Goal: Task Accomplishment & Management: Use online tool/utility

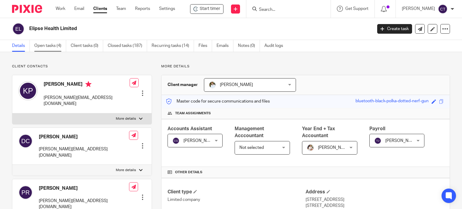
click at [50, 45] on link "Open tasks (4)" at bounding box center [50, 46] width 32 height 12
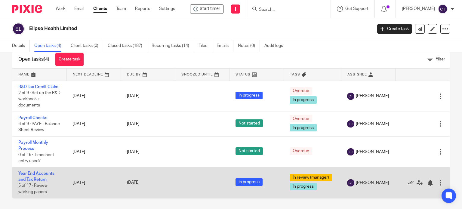
scroll to position [21, 0]
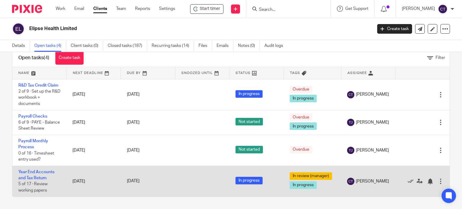
click at [37, 171] on td "Year End Accounts and Tax Return 5 of 17 · Review working papers" at bounding box center [39, 181] width 54 height 31
click at [37, 173] on link "Year End Accounts and Tax Return" at bounding box center [36, 175] width 36 height 10
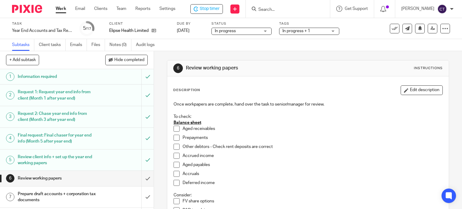
click at [176, 128] on span at bounding box center [177, 129] width 6 height 6
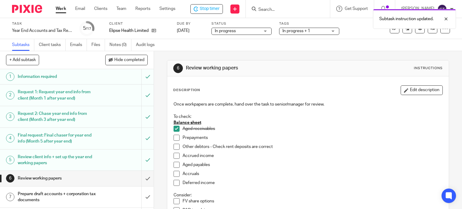
drag, startPoint x: 174, startPoint y: 138, endPoint x: 173, endPoint y: 141, distance: 3.3
click at [174, 139] on span at bounding box center [177, 138] width 6 height 6
click at [174, 154] on span at bounding box center [177, 156] width 6 height 6
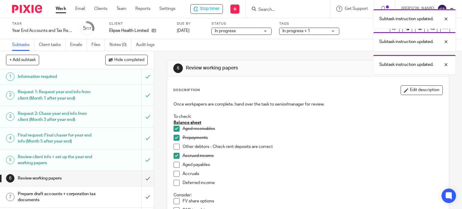
click at [175, 146] on span at bounding box center [177, 147] width 6 height 6
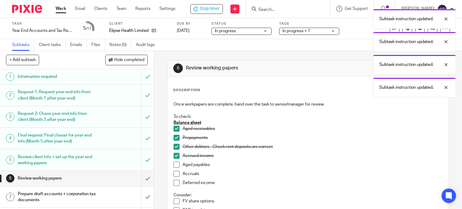
click at [175, 164] on span at bounding box center [177, 165] width 6 height 6
click at [175, 174] on span at bounding box center [177, 174] width 6 height 6
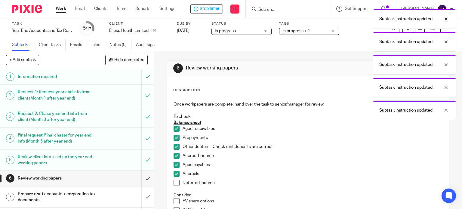
click at [174, 183] on span at bounding box center [177, 183] width 6 height 6
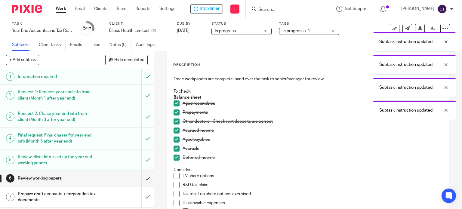
scroll to position [90, 0]
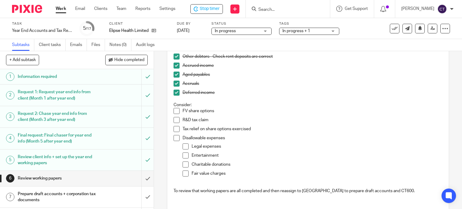
click at [217, 110] on p "FV share options" at bounding box center [313, 111] width 260 height 6
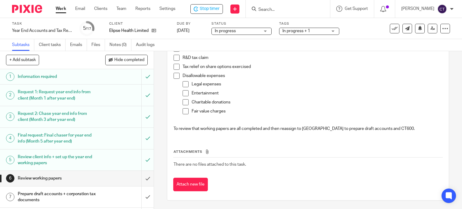
scroll to position [0, 0]
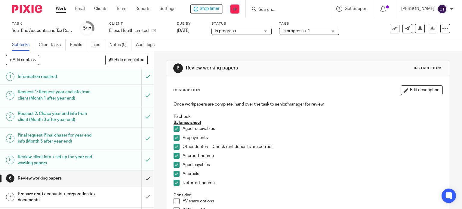
click at [405, 89] on button "Edit description" at bounding box center [422, 90] width 42 height 10
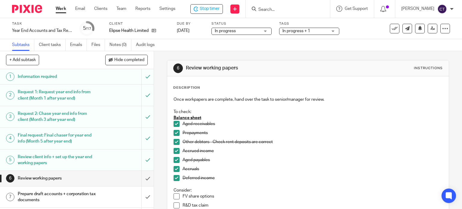
scroll to position [120, 0]
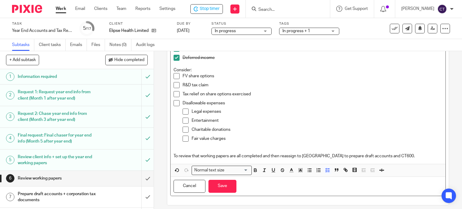
click at [223, 95] on p "Tax relief on share options exercised" at bounding box center [313, 94] width 260 height 6
click at [223, 73] on p "FV share options" at bounding box center [313, 76] width 260 height 6
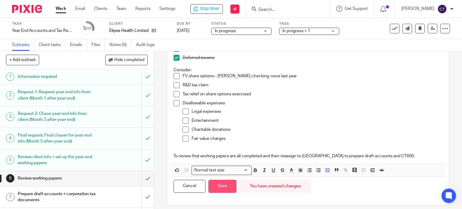
click at [225, 189] on button "Save" at bounding box center [223, 186] width 28 height 13
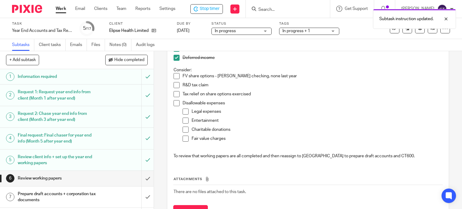
click at [214, 85] on p "R&D tax claim" at bounding box center [313, 85] width 260 height 6
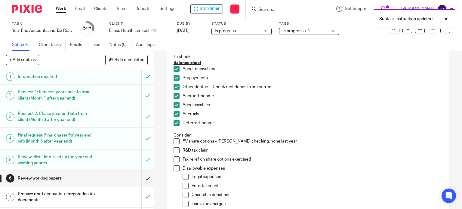
scroll to position [0, 0]
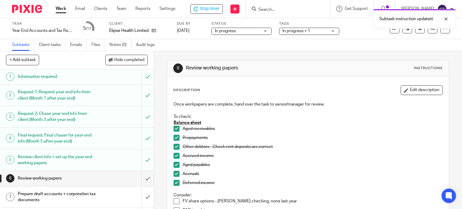
click at [401, 93] on button "Edit description" at bounding box center [422, 90] width 42 height 10
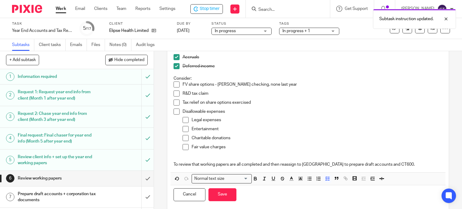
scroll to position [120, 0]
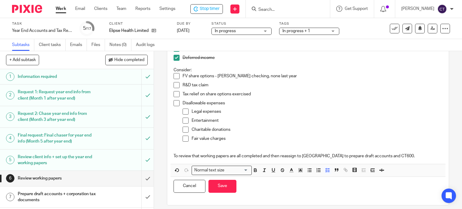
drag, startPoint x: 215, startPoint y: 90, endPoint x: 218, endPoint y: 87, distance: 4.3
click at [215, 89] on div "R&D tax claim" at bounding box center [313, 86] width 260 height 9
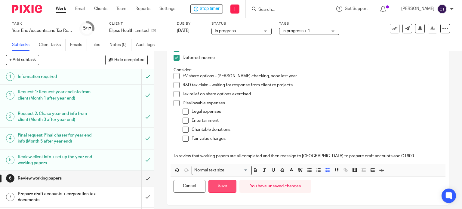
click at [216, 187] on button "Save" at bounding box center [223, 186] width 28 height 13
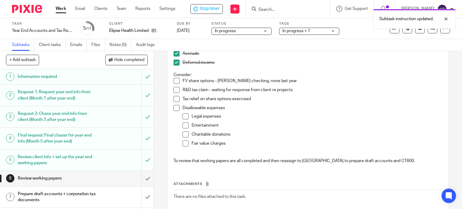
scroll to position [125, 0]
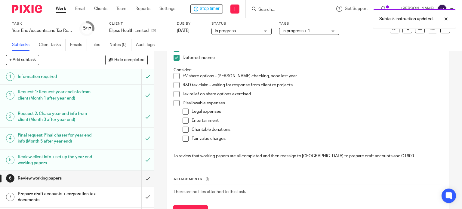
click at [176, 102] on span at bounding box center [177, 103] width 6 height 6
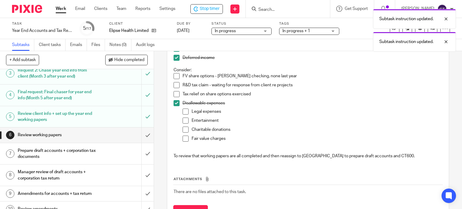
scroll to position [90, 0]
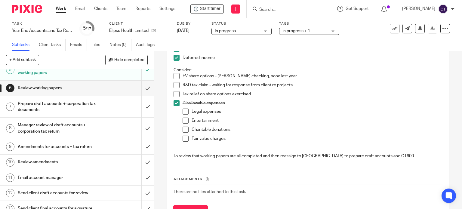
click at [272, 9] on input "Search" at bounding box center [286, 9] width 54 height 5
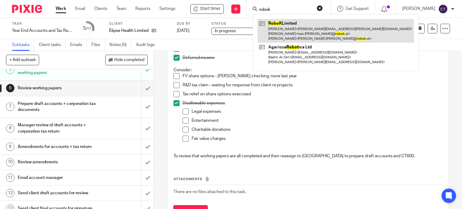
type input "robok"
click at [280, 36] on link at bounding box center [336, 31] width 156 height 24
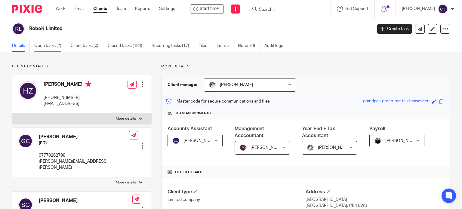
click at [55, 43] on link "Open tasks (7)" at bounding box center [50, 46] width 32 height 12
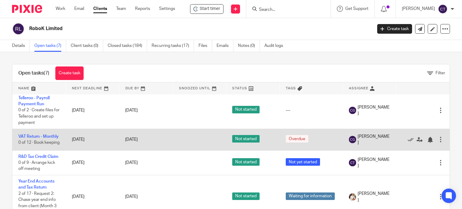
scroll to position [155, 0]
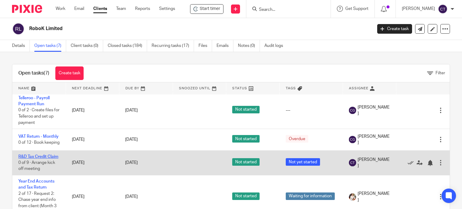
click at [30, 155] on link "R&D Tax Credit Claim" at bounding box center [38, 157] width 40 height 4
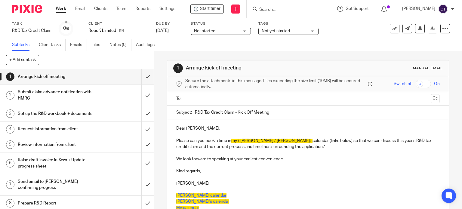
click at [193, 98] on input "text" at bounding box center [307, 98] width 241 height 7
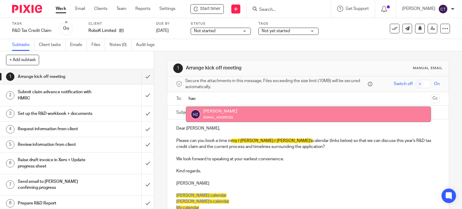
type input "hao"
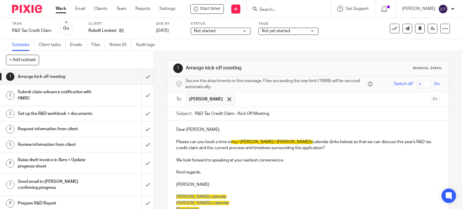
drag, startPoint x: 208, startPoint y: 111, endPoint x: 210, endPoint y: 119, distance: 7.8
drag, startPoint x: 428, startPoint y: 98, endPoint x: 396, endPoint y: 103, distance: 32.4
click at [431, 98] on button "Cc" at bounding box center [435, 99] width 9 height 9
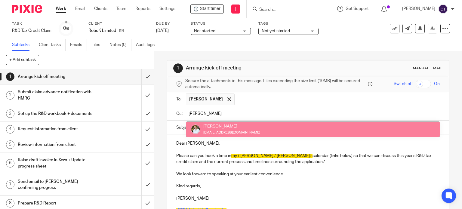
type input "[PERSON_NAME]"
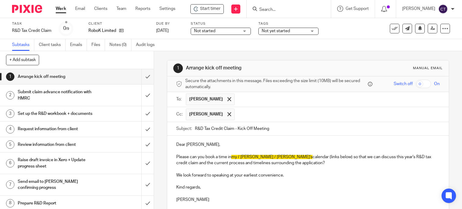
drag, startPoint x: 221, startPoint y: 128, endPoint x: 194, endPoint y: 132, distance: 27.2
click at [241, 156] on span "my / Martin's / Sarah's" at bounding box center [271, 157] width 81 height 4
drag, startPoint x: 231, startPoint y: 154, endPoint x: 239, endPoint y: 155, distance: 7.8
click at [234, 155] on span "my / Martin's / Sarah's" at bounding box center [271, 157] width 81 height 4
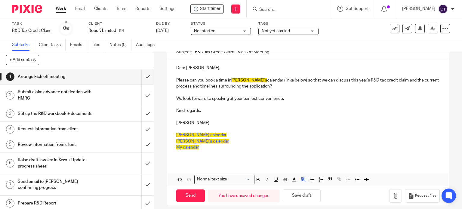
scroll to position [82, 0]
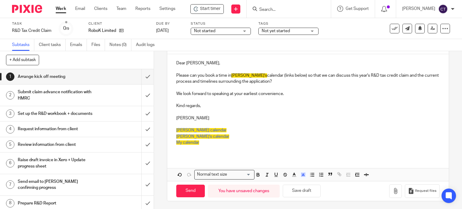
click at [205, 143] on p "My calendar" at bounding box center [308, 143] width 264 height 6
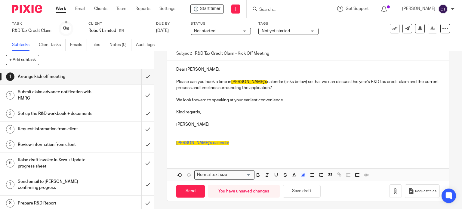
scroll to position [17, 0]
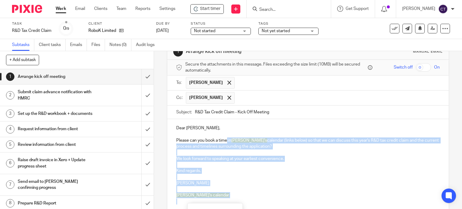
drag, startPoint x: 226, startPoint y: 140, endPoint x: 273, endPoint y: 197, distance: 74.0
click at [274, 198] on div "Dear Hao, Please can you book a time in Sarah's calendar (links below) so that …" at bounding box center [308, 164] width 282 height 90
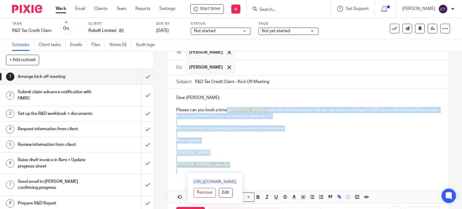
scroll to position [69, 0]
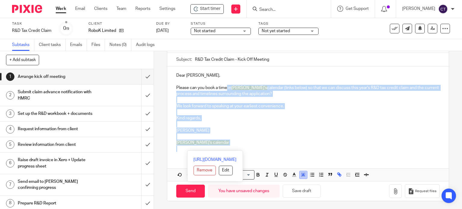
click at [302, 175] on icon "button" at bounding box center [303, 174] width 5 height 5
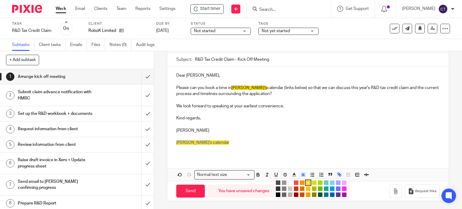
click at [288, 182] on li "color:#FFFFFF" at bounding box center [290, 183] width 5 height 5
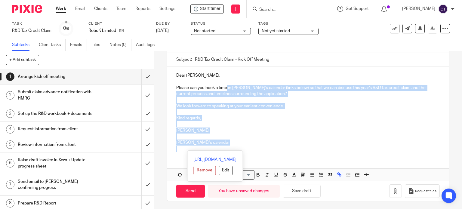
click at [247, 132] on p "Caroline" at bounding box center [308, 131] width 264 height 6
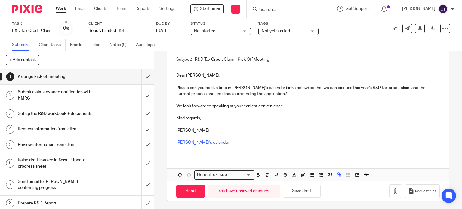
click at [187, 144] on link "Sarah's calendar" at bounding box center [202, 143] width 53 height 4
click at [179, 143] on link "Sarah's calendar" at bounding box center [202, 143] width 53 height 4
click at [194, 142] on link "Sarah's calendar" at bounding box center [202, 143] width 53 height 4
click at [193, 161] on link "https://calendly.com/maxaccountants_sarah" at bounding box center [214, 161] width 43 height 6
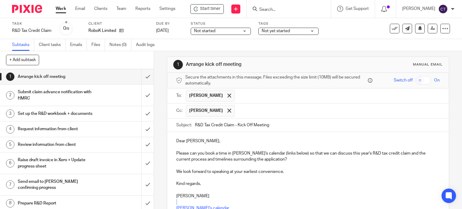
scroll to position [0, 0]
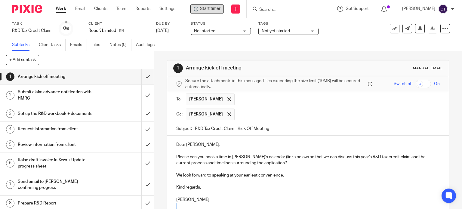
click at [210, 9] on span "Start timer" at bounding box center [210, 9] width 20 height 6
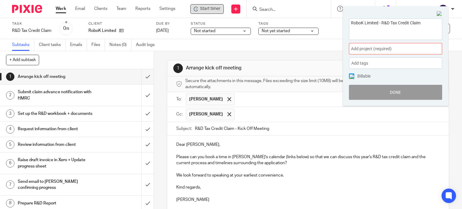
click at [359, 48] on span "Add project (required) :" at bounding box center [389, 49] width 76 height 6
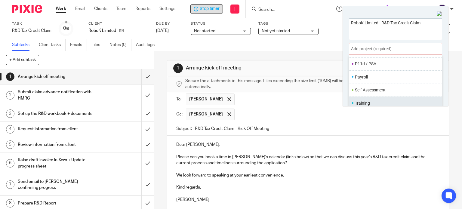
scroll to position [29, 0]
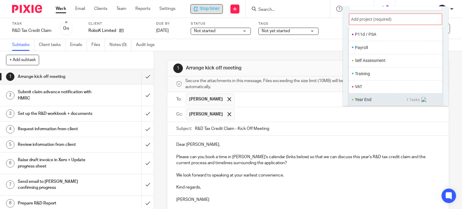
click at [369, 96] on ul "Year End 1 Tasks" at bounding box center [395, 99] width 93 height 13
drag, startPoint x: 369, startPoint y: 97, endPoint x: 348, endPoint y: 98, distance: 21.7
click at [368, 97] on li "Year End" at bounding box center [380, 100] width 51 height 6
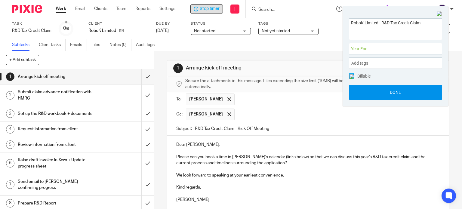
click at [369, 94] on button "Done" at bounding box center [395, 92] width 93 height 15
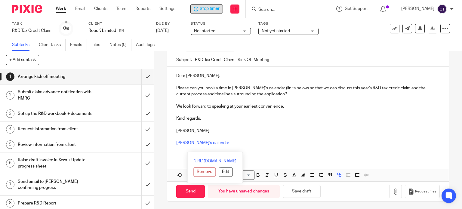
scroll to position [69, 0]
click at [190, 191] on input "Send" at bounding box center [190, 191] width 29 height 13
type input "Sent"
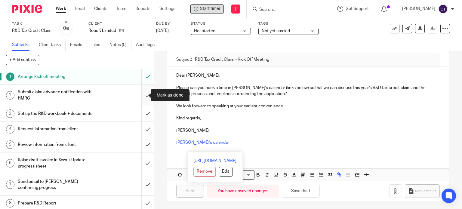
click at [141, 95] on input "submit" at bounding box center [77, 95] width 154 height 21
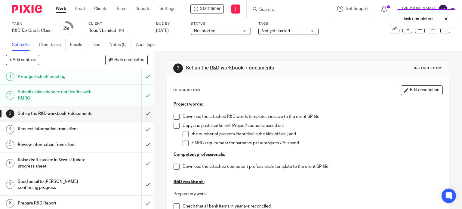
click at [272, 9] on div "Task completed." at bounding box center [343, 17] width 225 height 23
click at [264, 8] on div "Task completed." at bounding box center [343, 17] width 225 height 23
click at [259, 8] on div "Task completed." at bounding box center [343, 17] width 225 height 23
click at [257, 6] on div "Task completed." at bounding box center [343, 17] width 225 height 23
drag, startPoint x: 280, startPoint y: 9, endPoint x: 284, endPoint y: 10, distance: 4.3
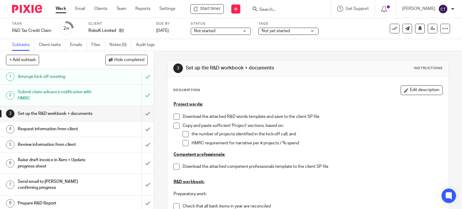
click at [281, 9] on div "Task completed." at bounding box center [343, 17] width 225 height 23
click at [315, 6] on form at bounding box center [291, 9] width 64 height 8
click at [267, 11] on input "Search" at bounding box center [286, 9] width 54 height 5
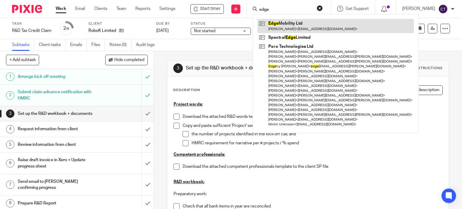
type input "edge"
click at [275, 22] on link at bounding box center [336, 26] width 156 height 14
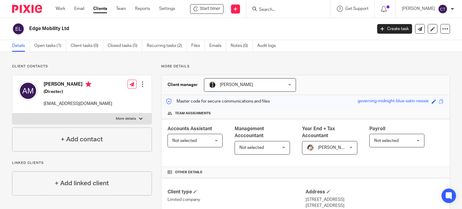
click at [275, 10] on input "Search" at bounding box center [285, 9] width 54 height 5
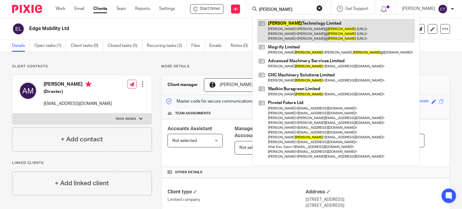
type input "[PERSON_NAME]"
click at [273, 27] on link at bounding box center [336, 31] width 158 height 24
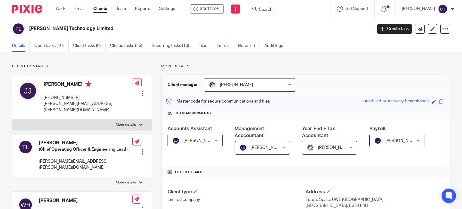
drag, startPoint x: 50, startPoint y: 47, endPoint x: 53, endPoint y: 52, distance: 5.5
click at [51, 47] on link "Open tasks (10)" at bounding box center [51, 46] width 34 height 12
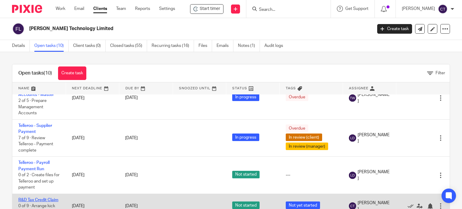
scroll to position [213, 0]
click at [28, 198] on link "R&D Tax Credit Claim" at bounding box center [38, 200] width 40 height 4
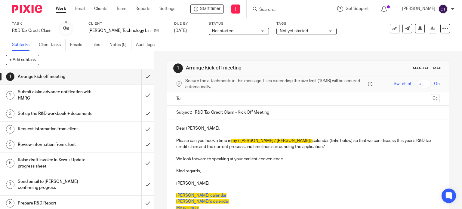
drag, startPoint x: 212, startPoint y: 10, endPoint x: 214, endPoint y: 21, distance: 11.6
click at [212, 11] on span "Start timer" at bounding box center [210, 9] width 20 height 6
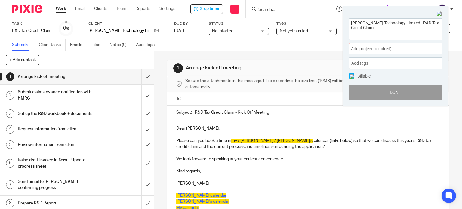
click at [364, 49] on span "Add project (required) :" at bounding box center [389, 49] width 76 height 6
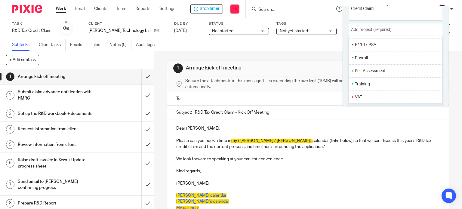
scroll to position [29, 0]
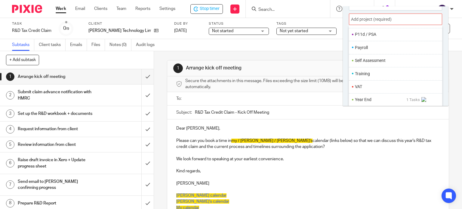
click at [363, 99] on li "Year End" at bounding box center [380, 100] width 51 height 6
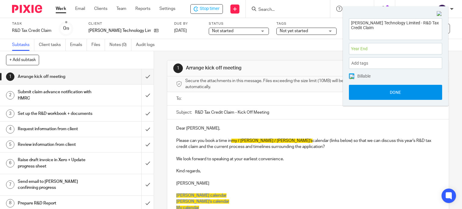
scroll to position [0, 0]
drag, startPoint x: 363, startPoint y: 99, endPoint x: 361, endPoint y: 92, distance: 6.9
click at [362, 98] on button "Done" at bounding box center [395, 92] width 93 height 15
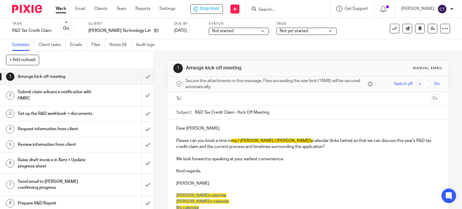
click at [362, 92] on div at bounding box center [308, 99] width 245 height 14
click at [197, 98] on input "text" at bounding box center [307, 98] width 241 height 7
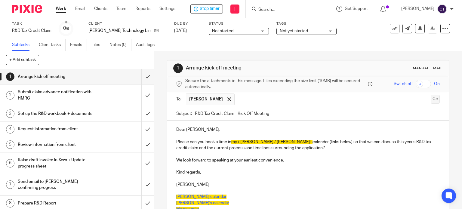
click at [431, 99] on button "Cc" at bounding box center [435, 99] width 9 height 9
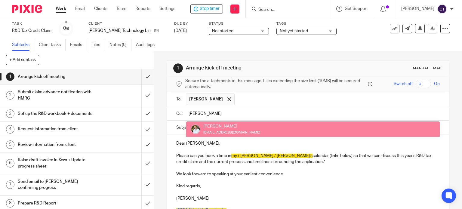
type input "sara"
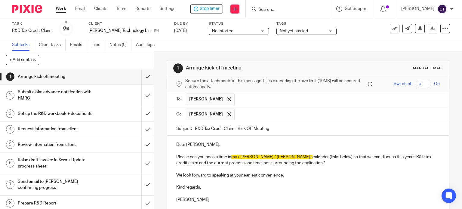
click at [232, 156] on span "my / Martin's / Sarah's" at bounding box center [271, 157] width 81 height 4
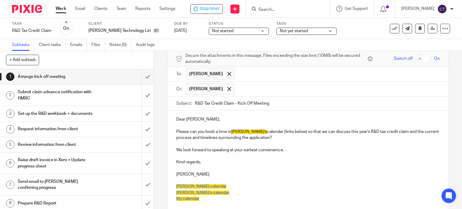
scroll to position [82, 0]
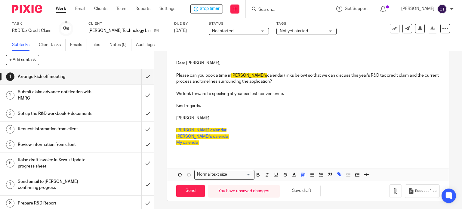
click at [198, 143] on p "My calendar" at bounding box center [308, 143] width 264 height 6
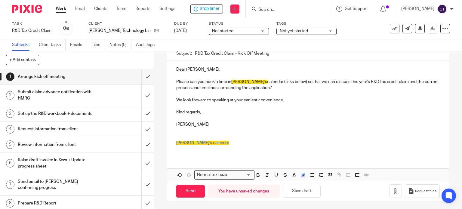
scroll to position [17, 0]
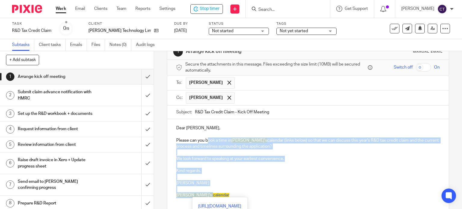
drag, startPoint x: 206, startPoint y: 139, endPoint x: 280, endPoint y: 188, distance: 89.4
click at [281, 192] on div "Dear Jason, Please can you book a time in Sarah's calendar (links below) so tha…" at bounding box center [308, 164] width 282 height 90
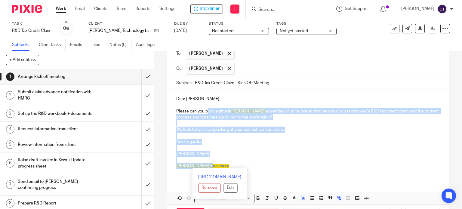
scroll to position [69, 0]
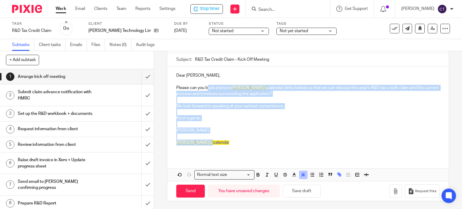
click at [301, 176] on icon "button" at bounding box center [303, 174] width 5 height 5
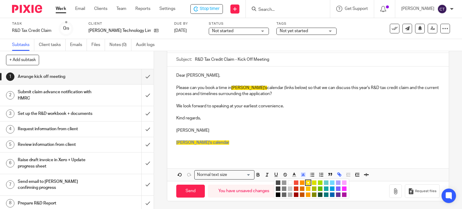
click at [288, 182] on li "color:#FFFFFF" at bounding box center [290, 183] width 5 height 5
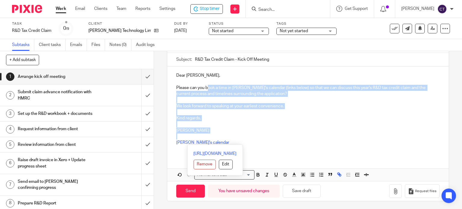
click at [236, 117] on p "Kind regards," at bounding box center [308, 118] width 264 height 6
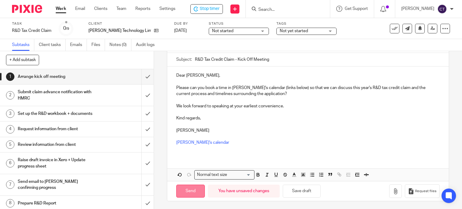
click at [188, 191] on input "Send" at bounding box center [190, 191] width 29 height 13
type input "Sent"
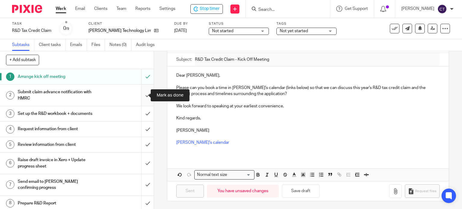
click at [141, 96] on input "submit" at bounding box center [77, 95] width 154 height 21
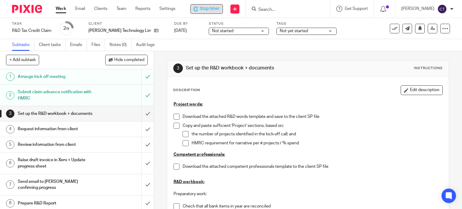
click at [214, 9] on span "Stop timer" at bounding box center [210, 9] width 20 height 6
click at [265, 9] on input "Search" at bounding box center [286, 9] width 54 height 5
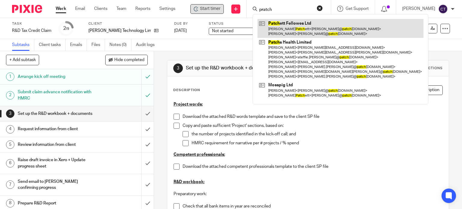
type input "pratch"
click at [280, 25] on link at bounding box center [341, 28] width 166 height 19
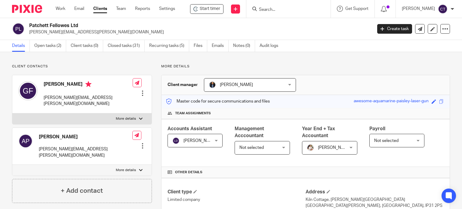
click at [264, 8] on input "Search" at bounding box center [285, 9] width 54 height 5
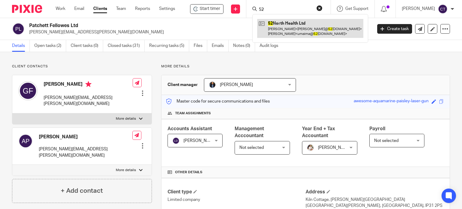
type input "52"
click at [301, 26] on link at bounding box center [310, 28] width 106 height 19
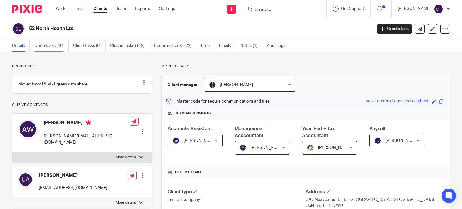
click at [38, 45] on link "Open tasks (10)" at bounding box center [51, 46] width 34 height 12
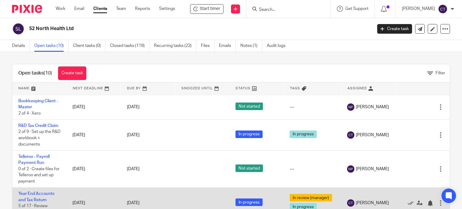
scroll to position [21, 0]
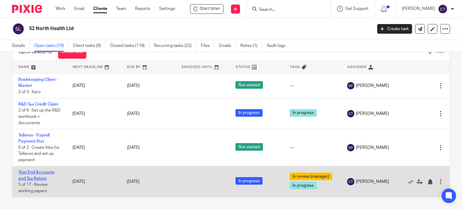
click at [39, 172] on link "Year End Accounts and Tax Return" at bounding box center [36, 175] width 36 height 10
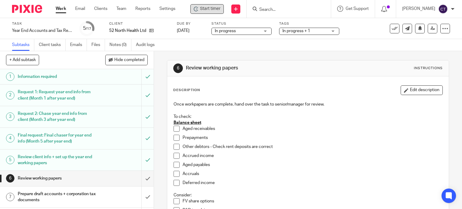
click at [210, 10] on span "Start timer" at bounding box center [210, 9] width 20 height 6
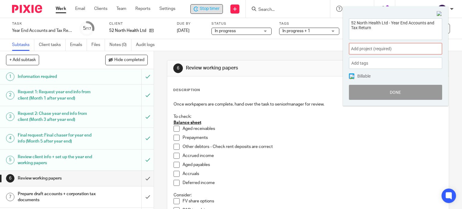
click at [363, 50] on span "Add project (required) :" at bounding box center [389, 49] width 76 height 6
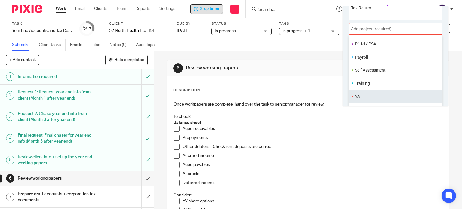
scroll to position [29, 0]
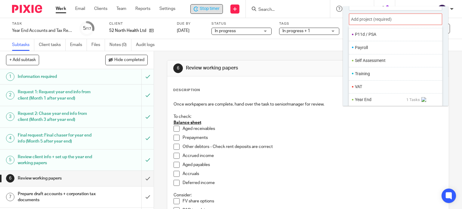
click at [365, 98] on li "Year End" at bounding box center [380, 100] width 51 height 6
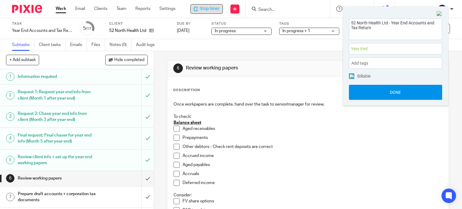
click at [367, 91] on button "Done" at bounding box center [395, 92] width 93 height 15
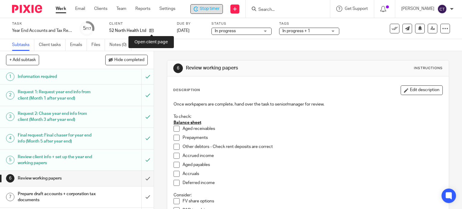
drag, startPoint x: 152, startPoint y: 30, endPoint x: 156, endPoint y: 36, distance: 7.0
click at [153, 30] on icon at bounding box center [151, 30] width 5 height 5
